Goal: Navigation & Orientation: Find specific page/section

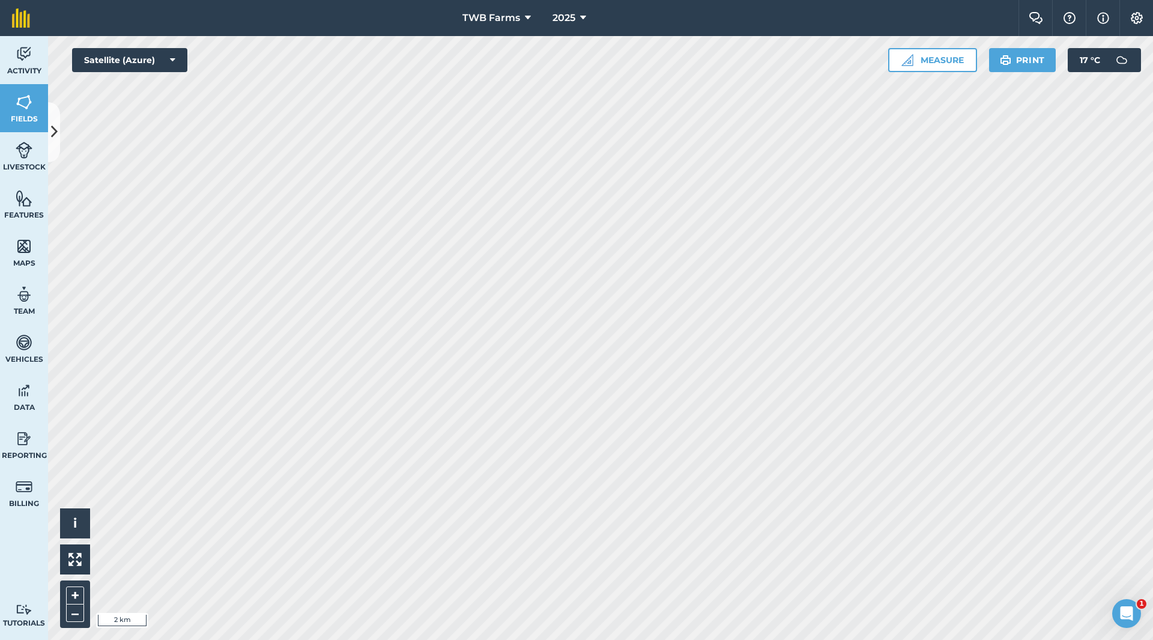
click at [523, 0] on html "TWB Farms 2025 Farm Chat Help Info Settings TWB Farms - 2025 Reproduced with th…" at bounding box center [576, 320] width 1153 height 640
click at [583, 17] on icon at bounding box center [583, 18] width 6 height 14
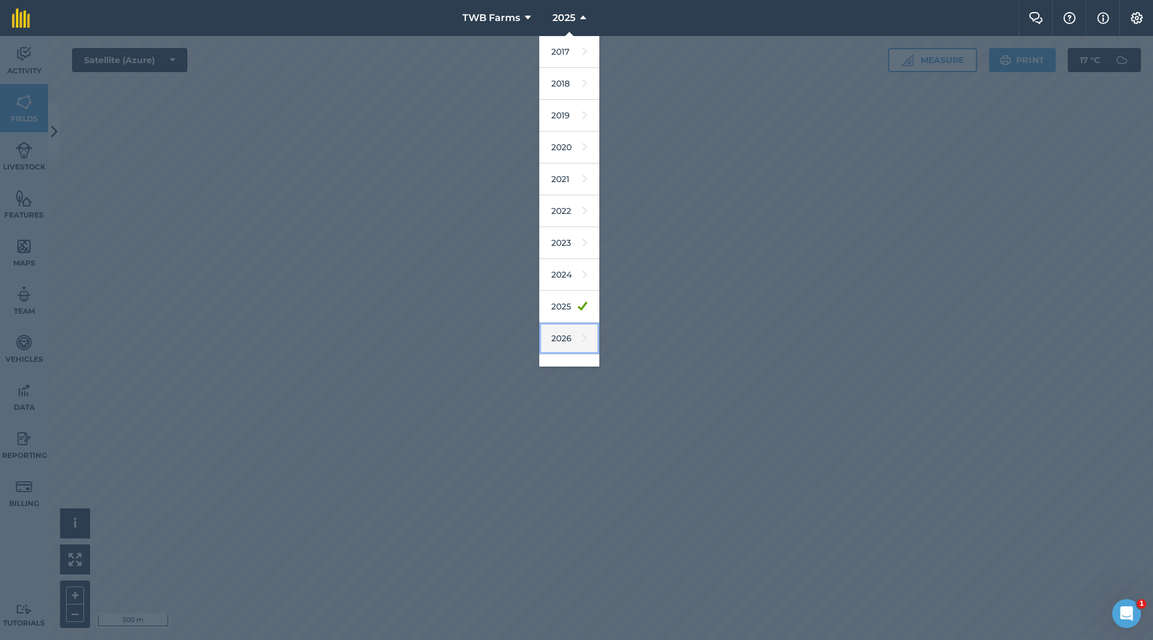
click at [566, 341] on link "2026" at bounding box center [569, 339] width 60 height 32
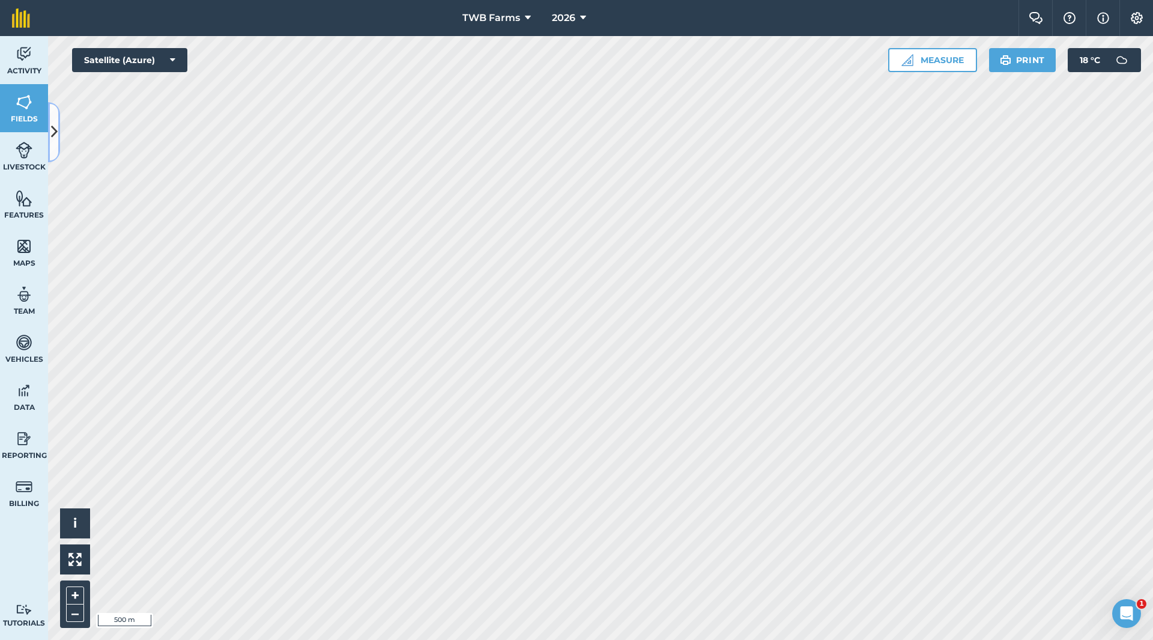
click at [54, 129] on icon at bounding box center [54, 131] width 7 height 21
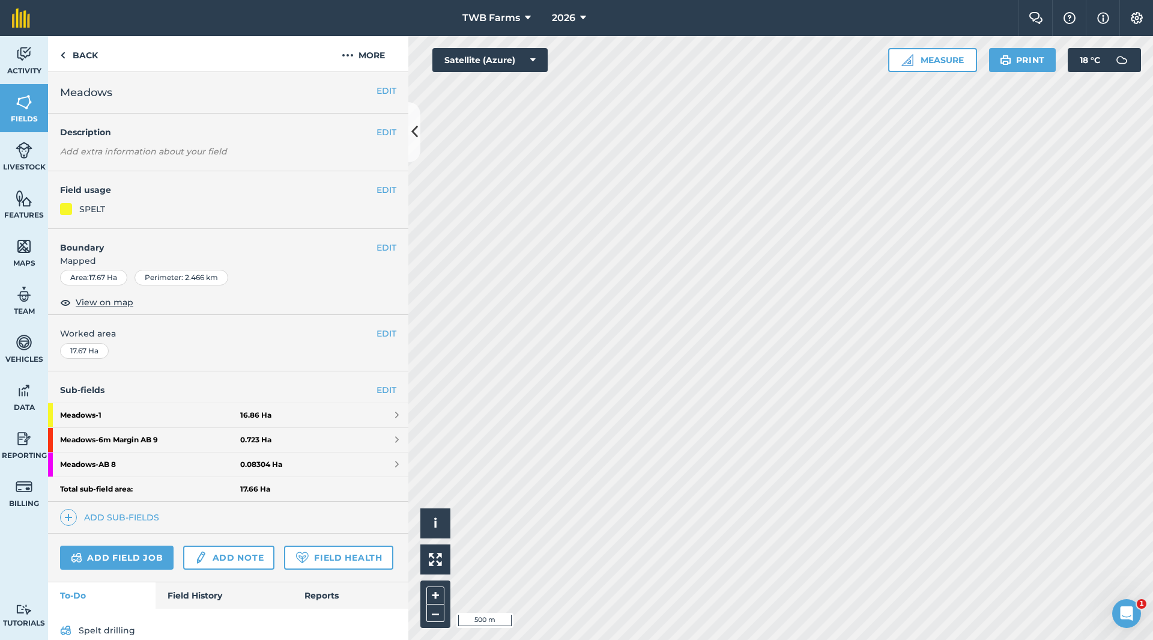
click at [125, 213] on div "SPELT" at bounding box center [228, 208] width 336 height 13
click at [414, 130] on icon at bounding box center [415, 131] width 7 height 21
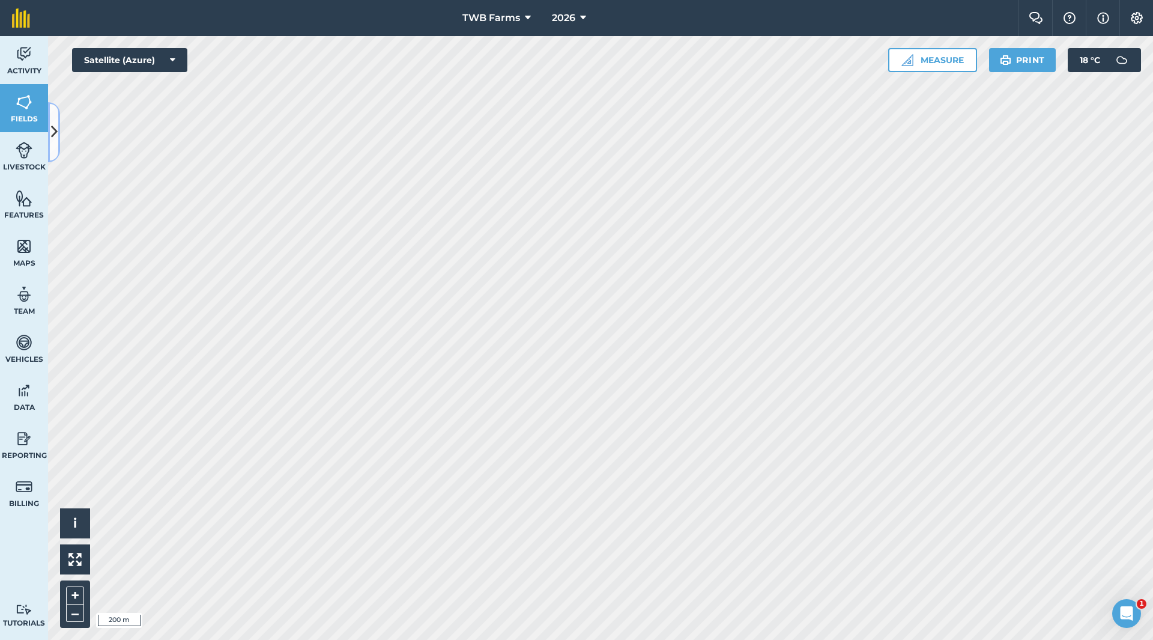
click at [58, 131] on button at bounding box center [54, 132] width 12 height 60
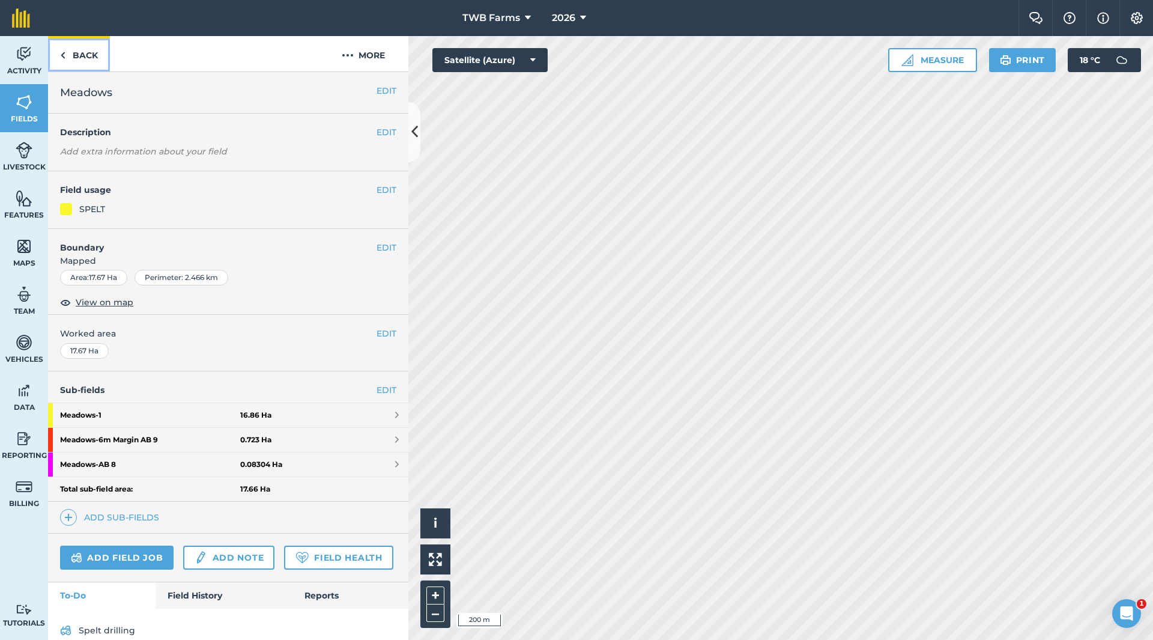
click at [88, 56] on link "Back" at bounding box center [79, 53] width 62 height 35
click at [60, 54] on img at bounding box center [62, 55] width 5 height 14
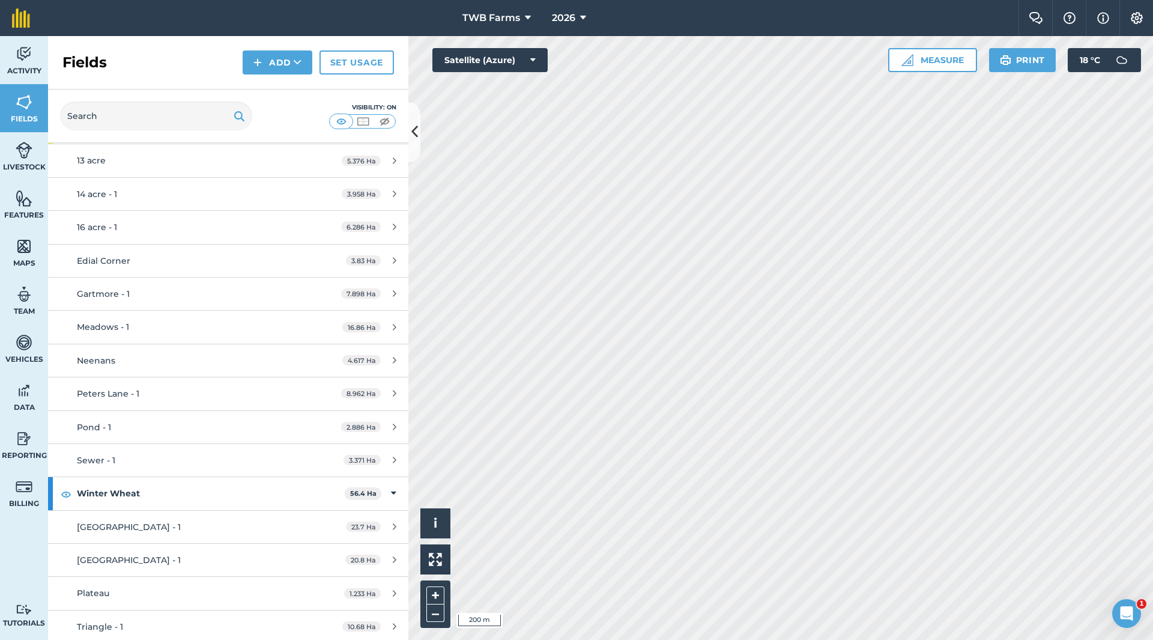
scroll to position [4997, 0]
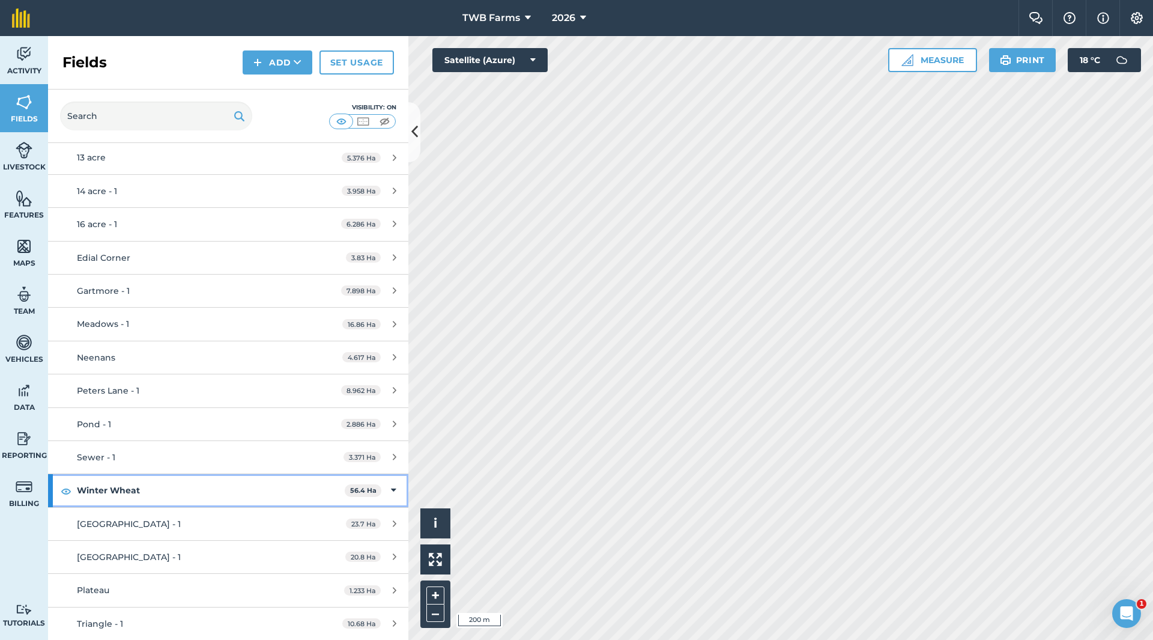
click at [246, 497] on strong "Winter Wheat" at bounding box center [211, 490] width 268 height 32
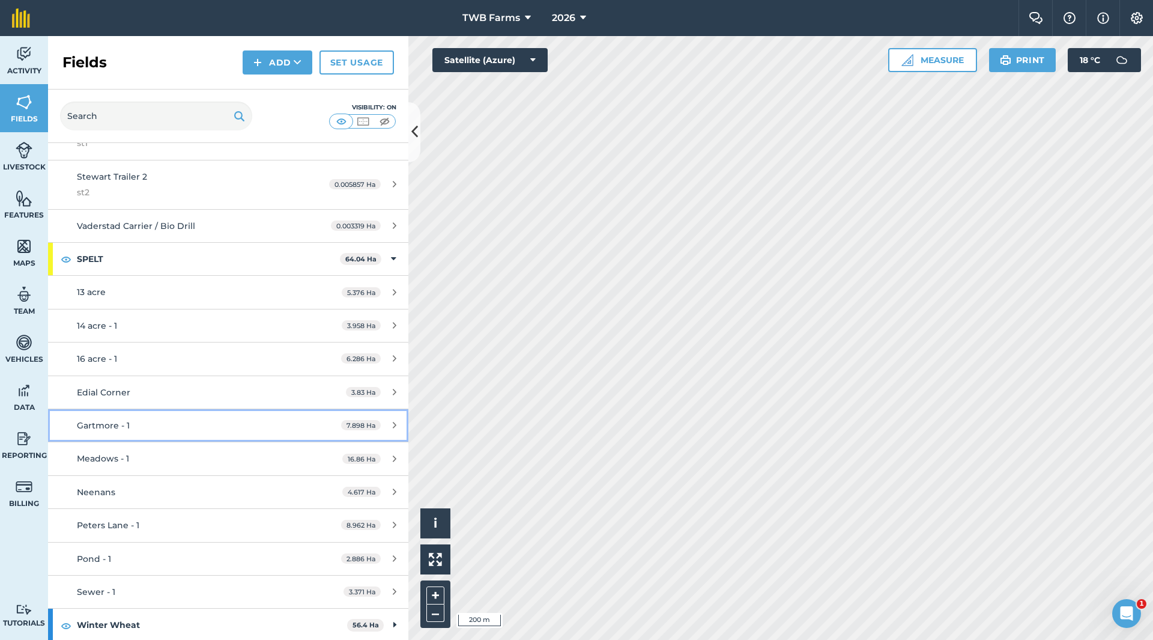
scroll to position [4864, 0]
click at [293, 59] on button "Add" at bounding box center [278, 62] width 70 height 24
click at [94, 66] on h2 "Fields" at bounding box center [84, 62] width 44 height 19
click at [27, 107] on img at bounding box center [24, 102] width 17 height 18
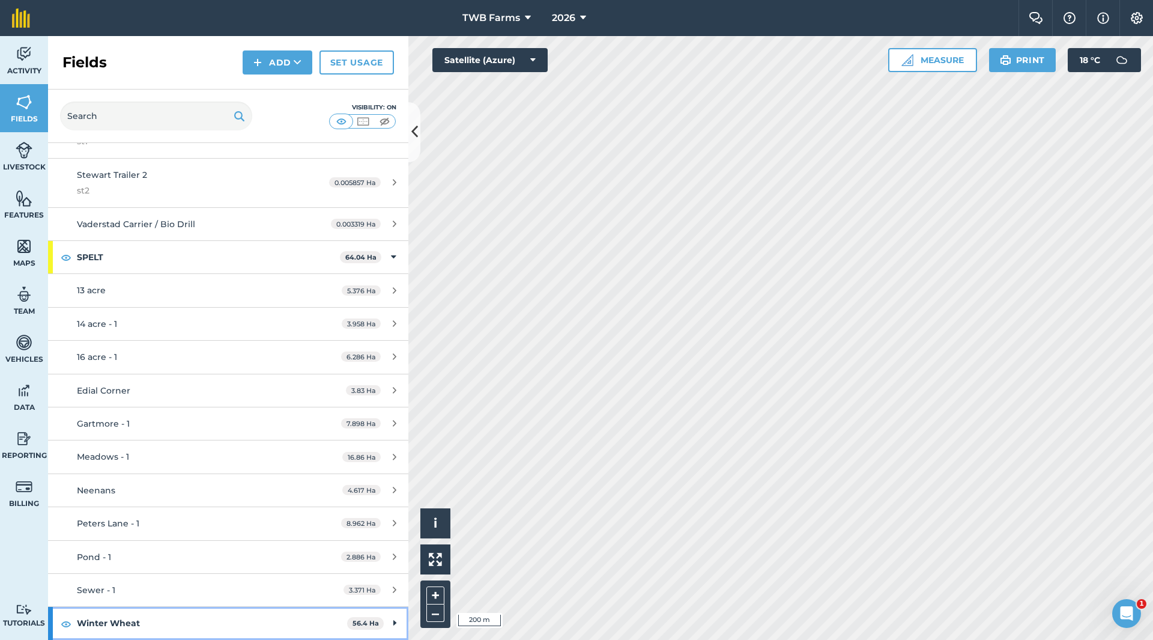
click at [127, 623] on strong "Winter Wheat" at bounding box center [212, 623] width 270 height 32
click at [293, 61] on button "Add" at bounding box center [278, 62] width 70 height 24
click at [420, 172] on div "Activity Fields Livestock Features Maps Team Vehicles Data Reporting Billing Tu…" at bounding box center [576, 338] width 1153 height 604
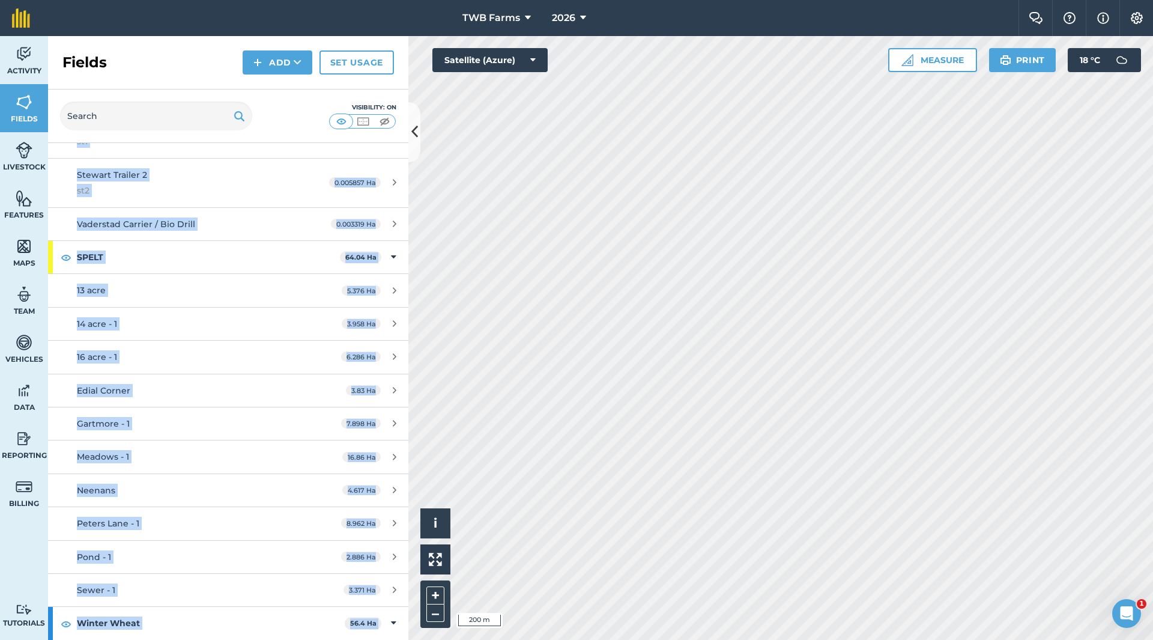
click at [408, 155] on div "Fields Add Set usage Visibility: On Total area : 299.8 Ha Edit fields By usages…" at bounding box center [228, 338] width 360 height 604
click at [409, 134] on button at bounding box center [414, 132] width 12 height 60
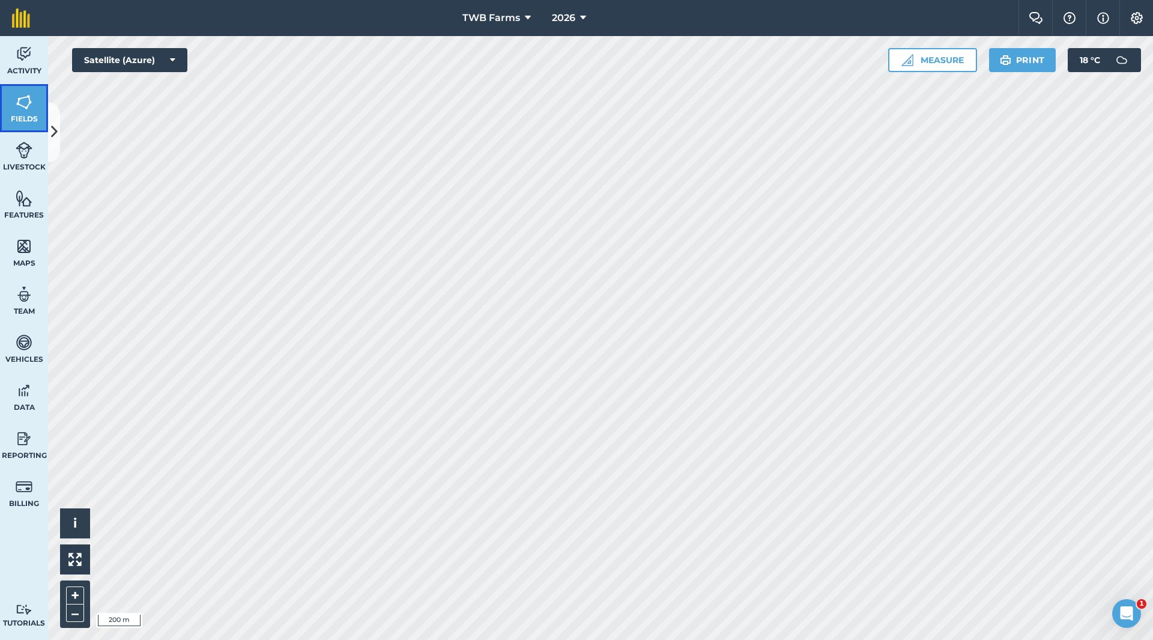
click at [22, 108] on img at bounding box center [24, 102] width 17 height 18
click at [54, 130] on icon at bounding box center [54, 131] width 7 height 21
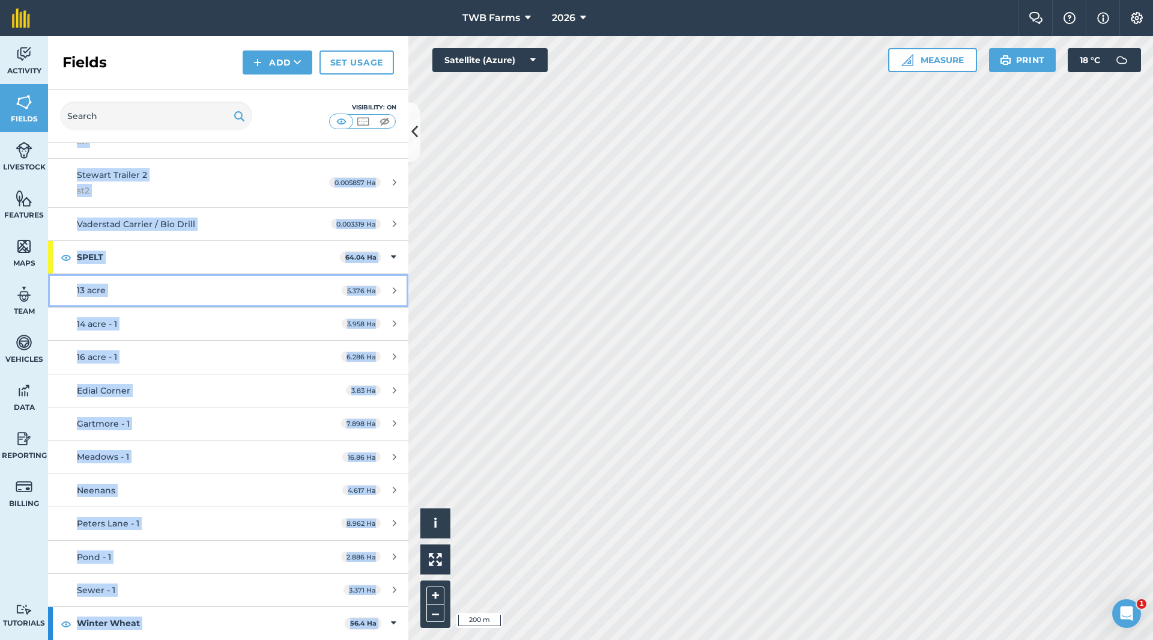
click at [279, 289] on div "13 acre" at bounding box center [190, 290] width 226 height 13
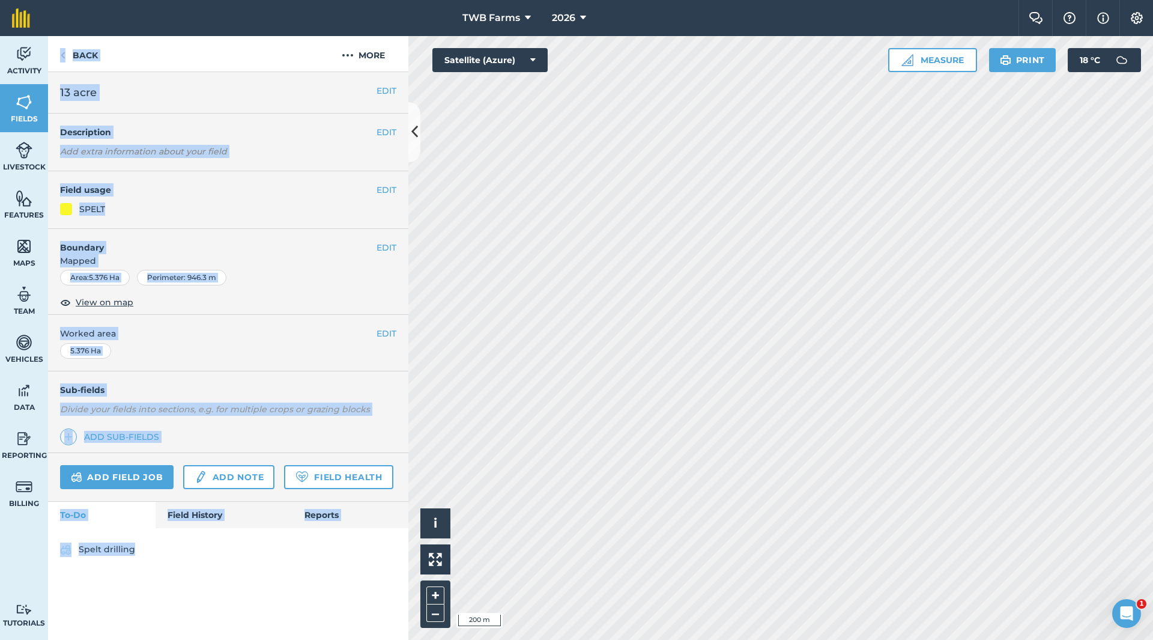
click at [315, 317] on div "EDIT Worked area 5.376 Ha" at bounding box center [228, 343] width 360 height 56
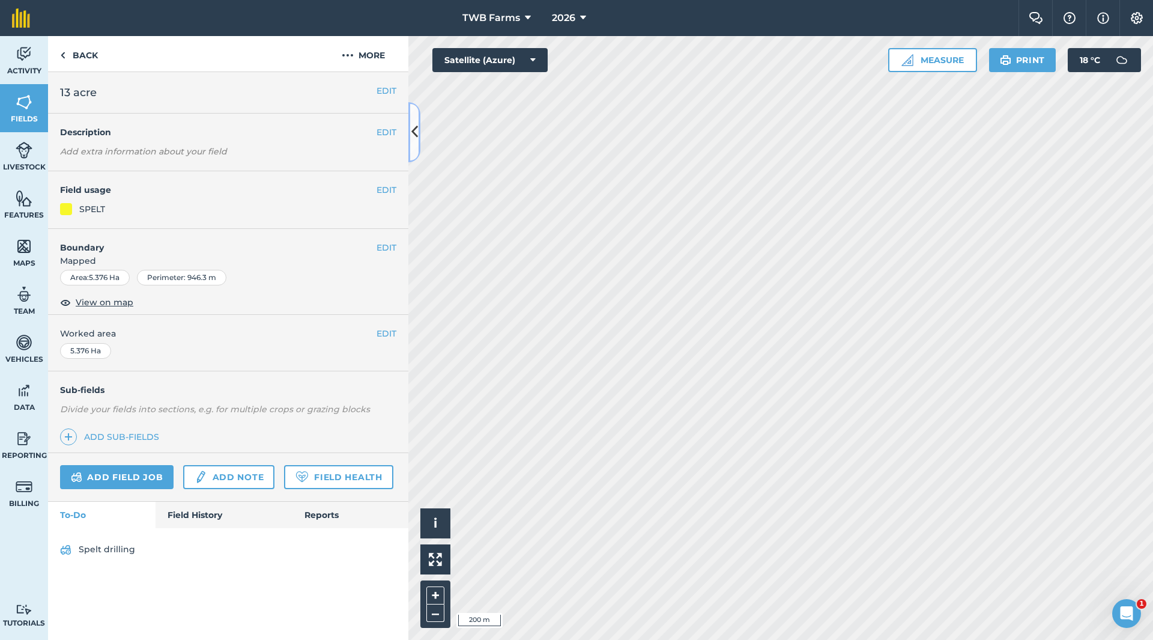
click at [415, 132] on icon at bounding box center [415, 131] width 7 height 21
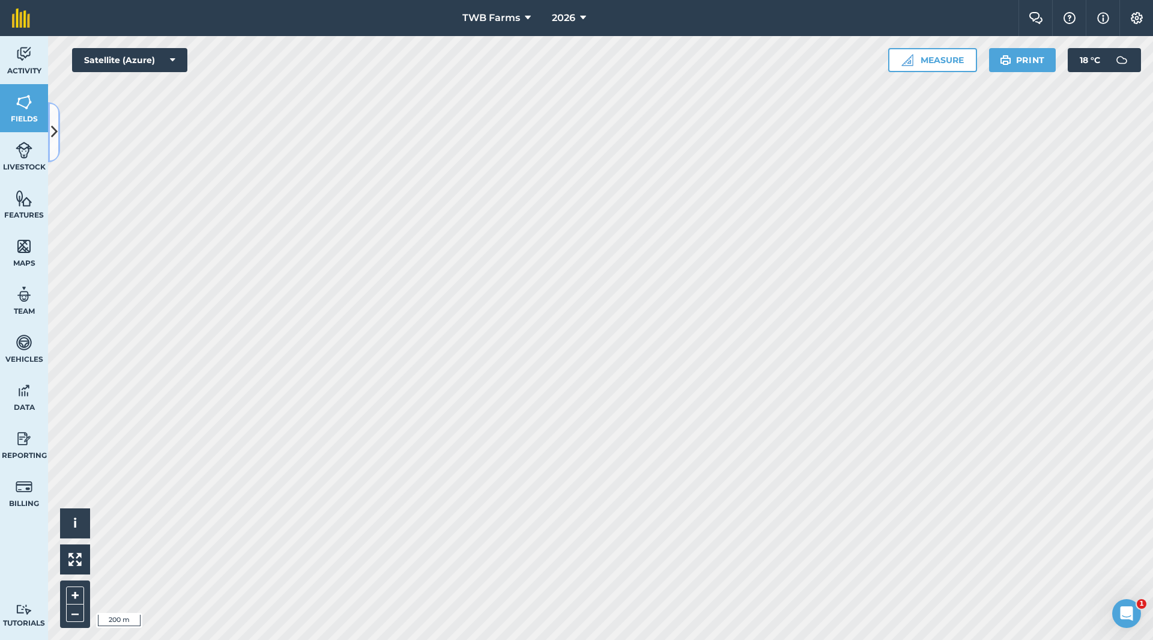
click at [52, 127] on icon at bounding box center [54, 131] width 7 height 21
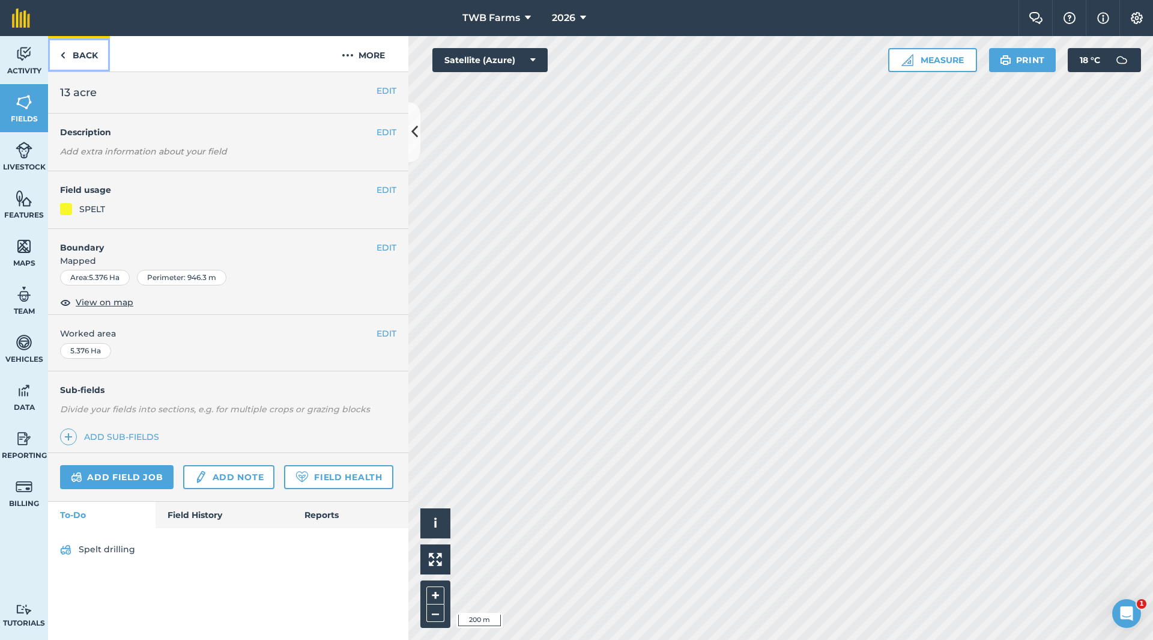
click at [74, 56] on link "Back" at bounding box center [79, 53] width 62 height 35
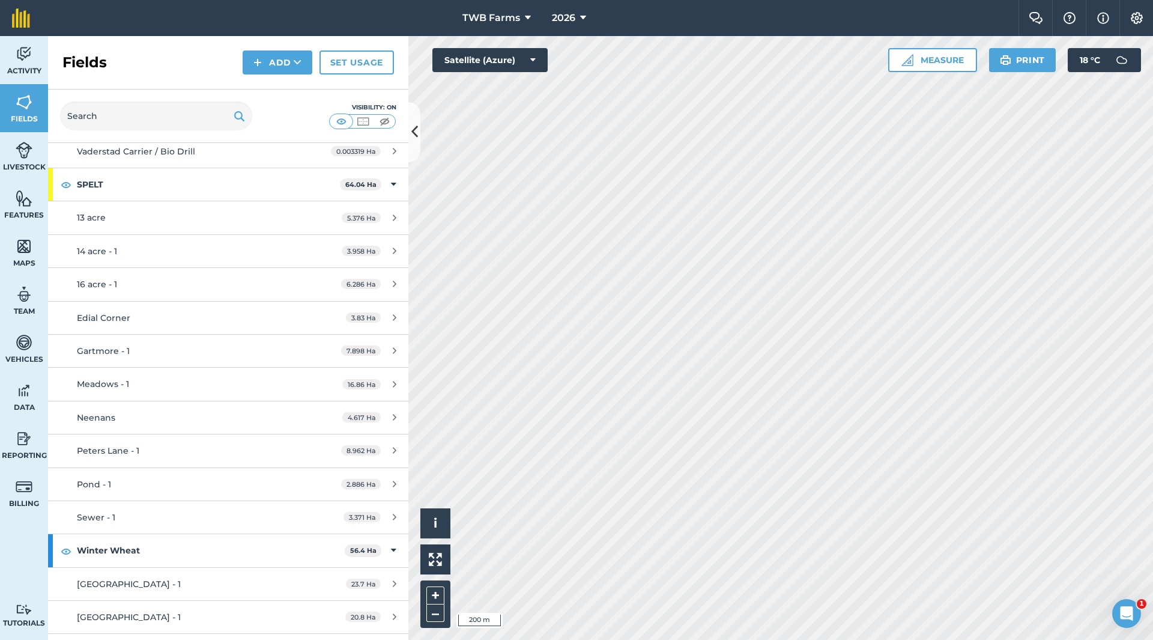
scroll to position [4997, 0]
